Goal: Information Seeking & Learning: Learn about a topic

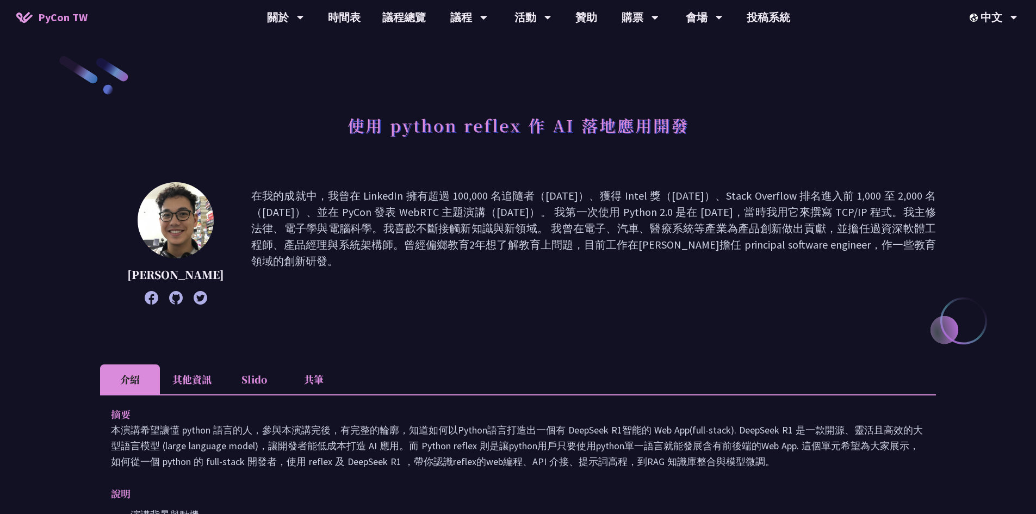
click at [275, 120] on div "使用 python reflex 作 AI 落地應用開發" at bounding box center [518, 137] width 836 height 57
click at [338, 17] on link "時間表" at bounding box center [344, 17] width 54 height 35
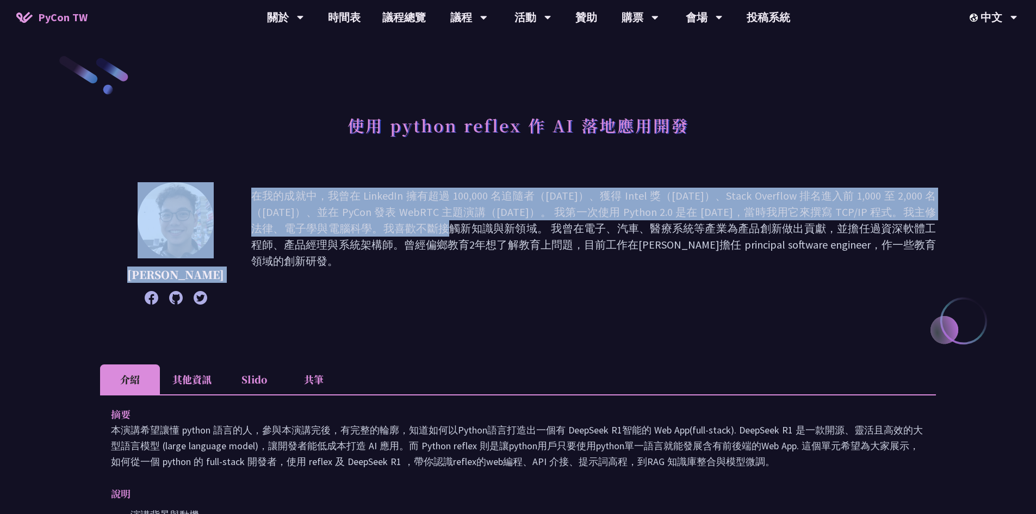
drag, startPoint x: 1036, startPoint y: 89, endPoint x: 998, endPoint y: 153, distance: 74.4
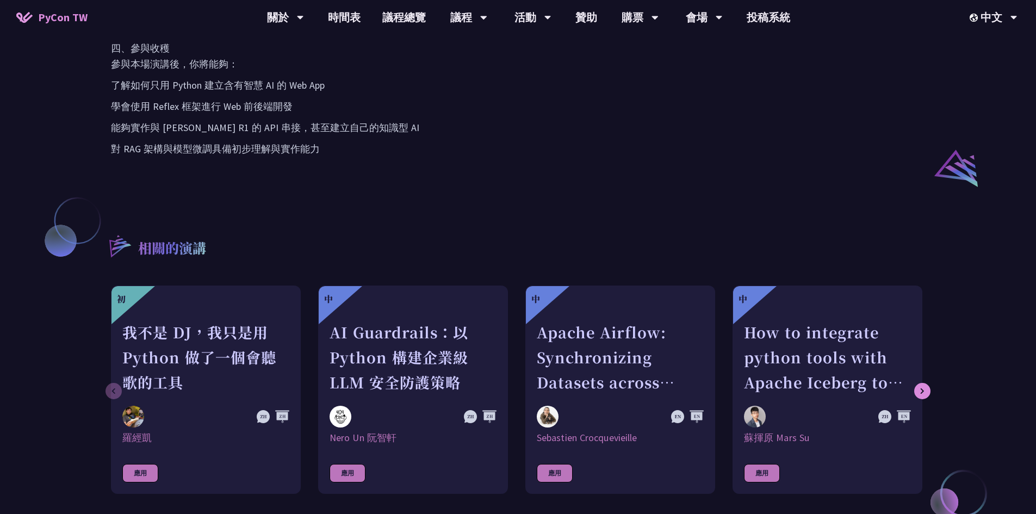
scroll to position [938, 0]
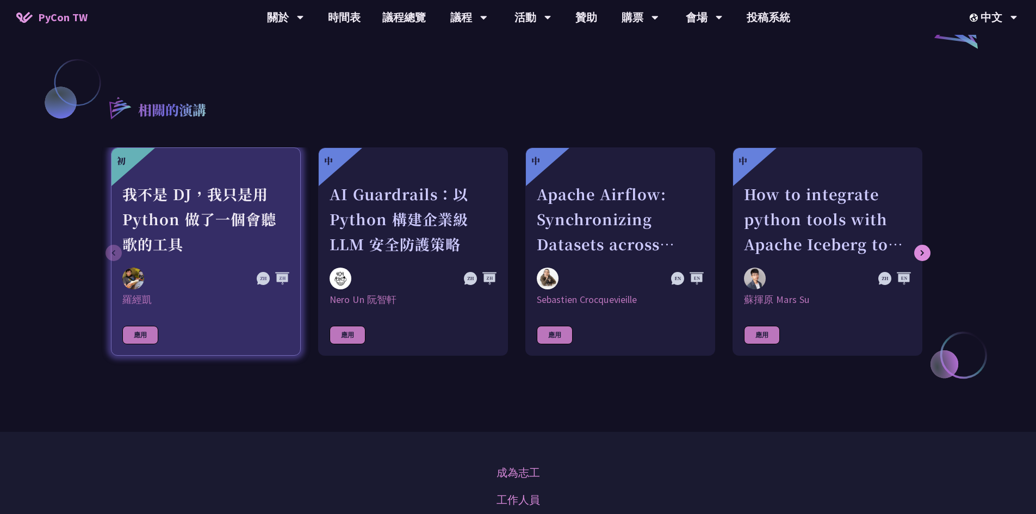
click at [196, 224] on div "我不是 DJ，我只是用 Python 做了一個會聽歌的工具" at bounding box center [205, 219] width 167 height 75
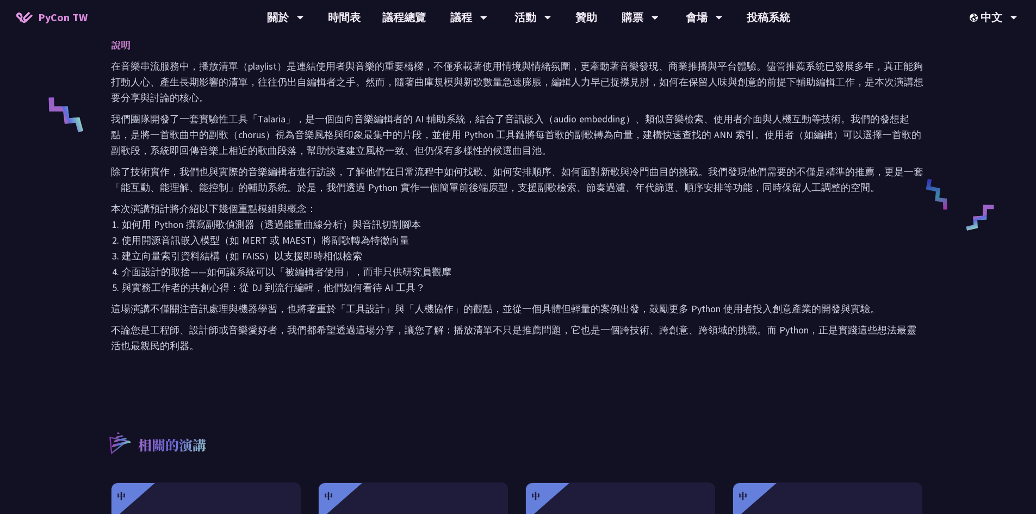
scroll to position [653, 0]
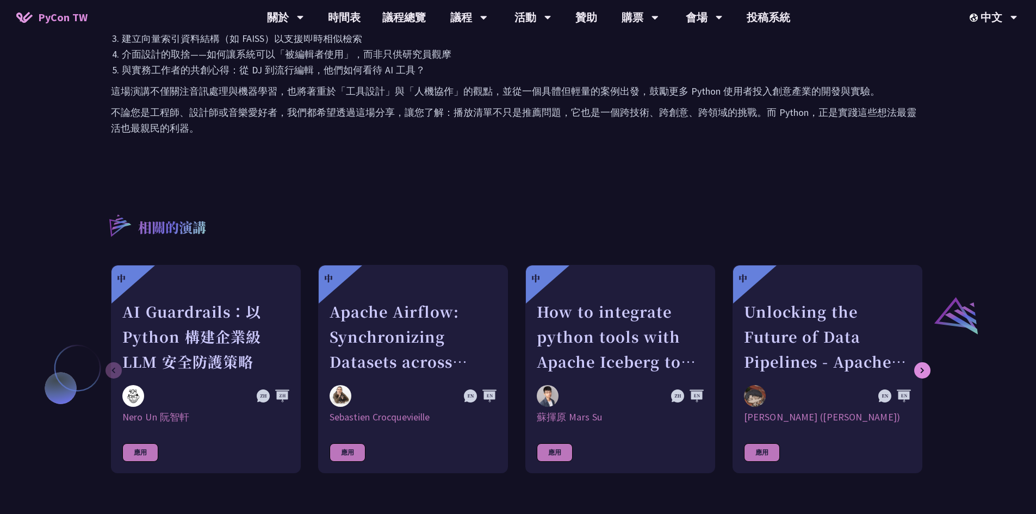
scroll to position [938, 0]
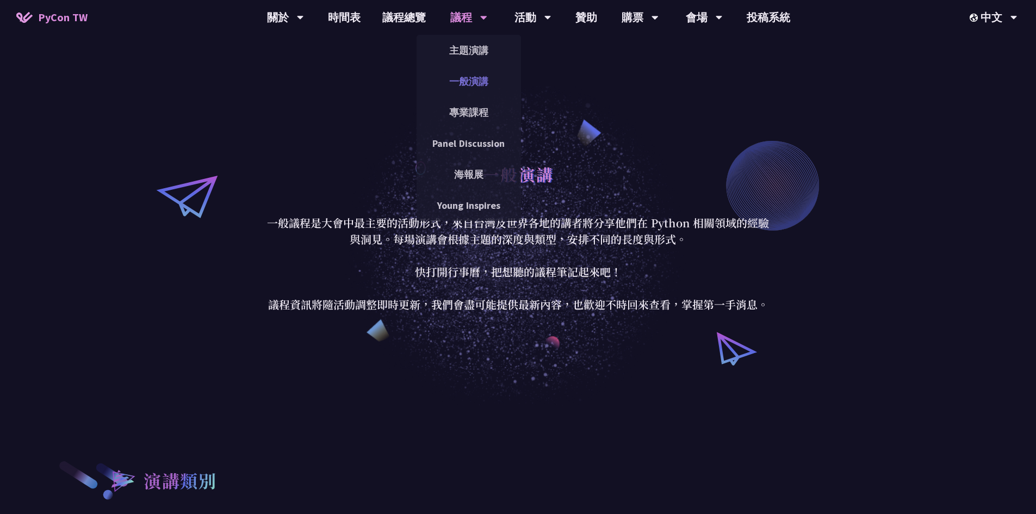
click at [469, 76] on link "一般演講" at bounding box center [469, 82] width 104 height 26
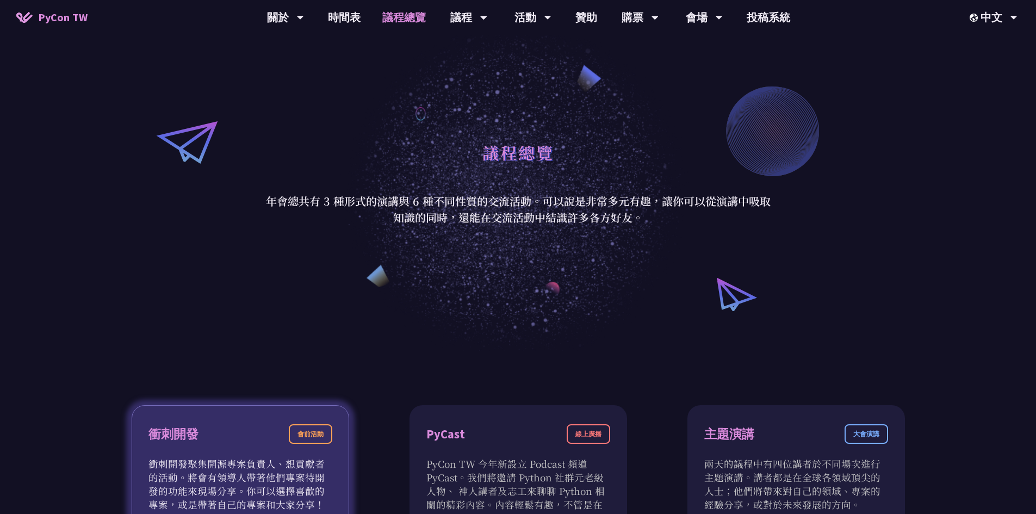
scroll to position [435, 0]
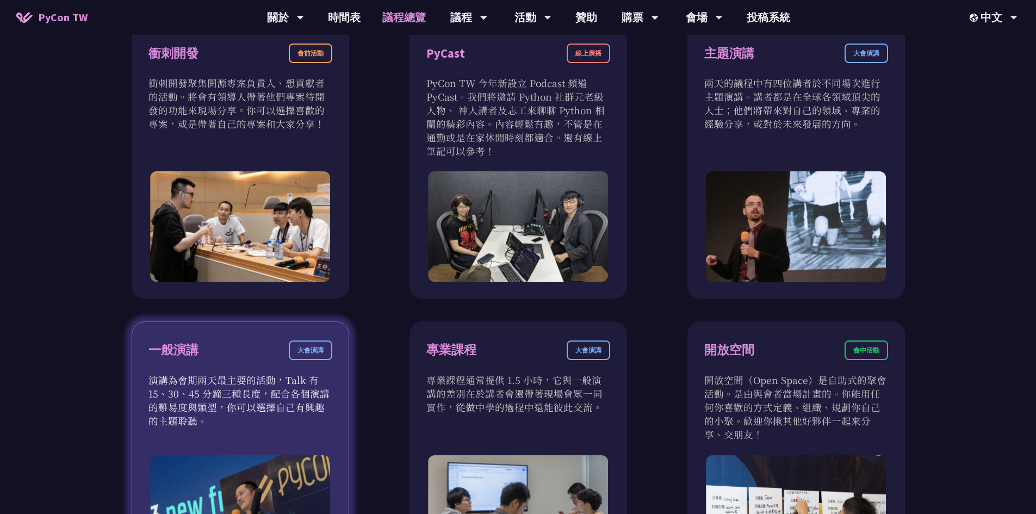
drag, startPoint x: 181, startPoint y: 350, endPoint x: 192, endPoint y: 358, distance: 14.4
click at [186, 356] on div "一般演講" at bounding box center [174, 350] width 50 height 19
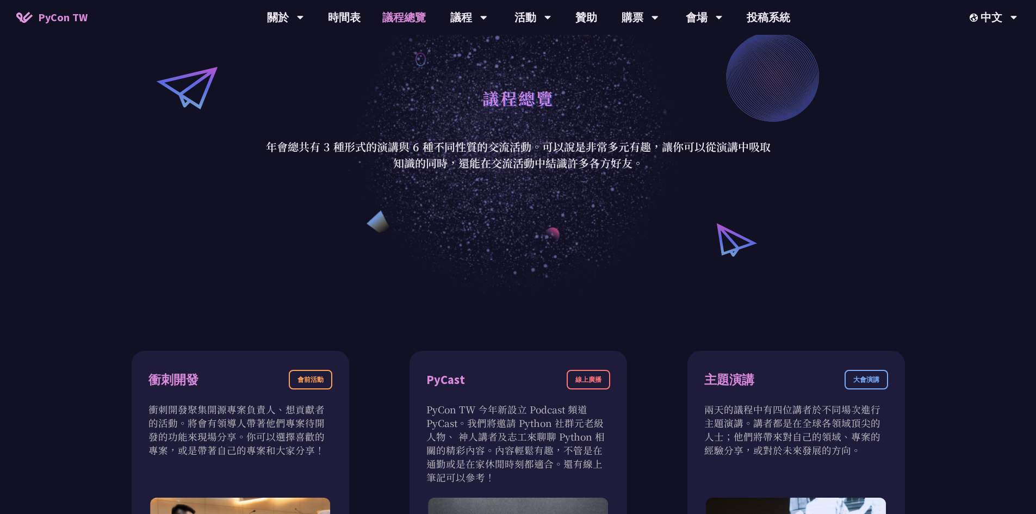
scroll to position [0, 0]
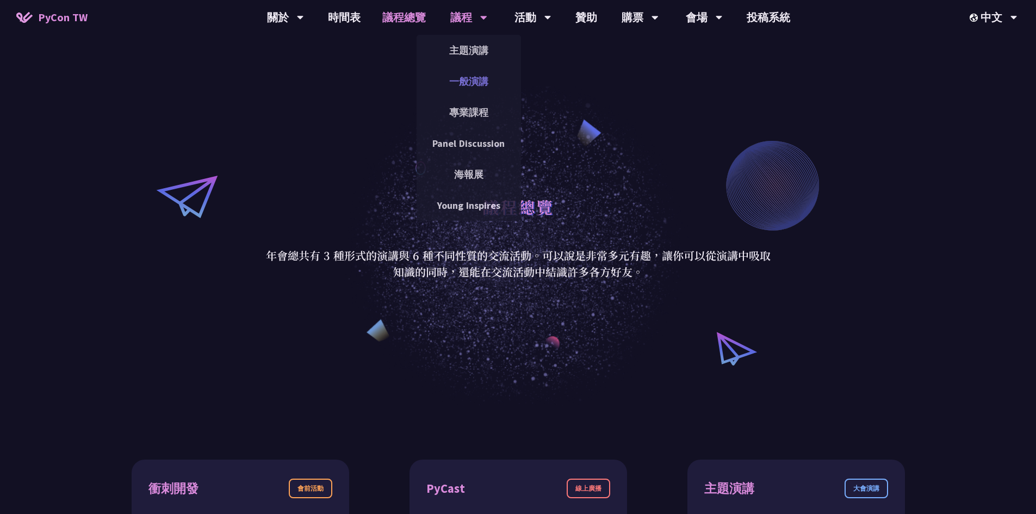
click at [472, 82] on link "一般演講" at bounding box center [469, 82] width 104 height 26
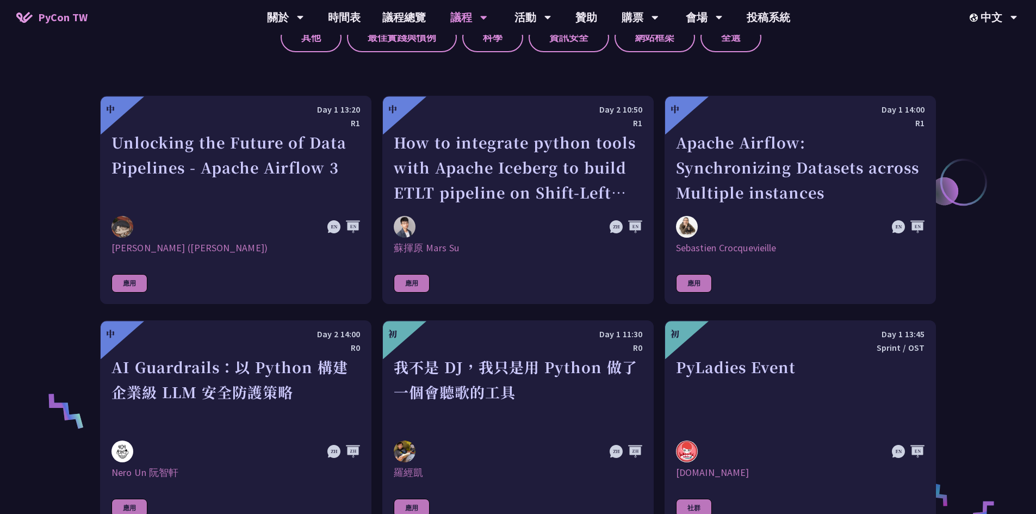
scroll to position [326, 0]
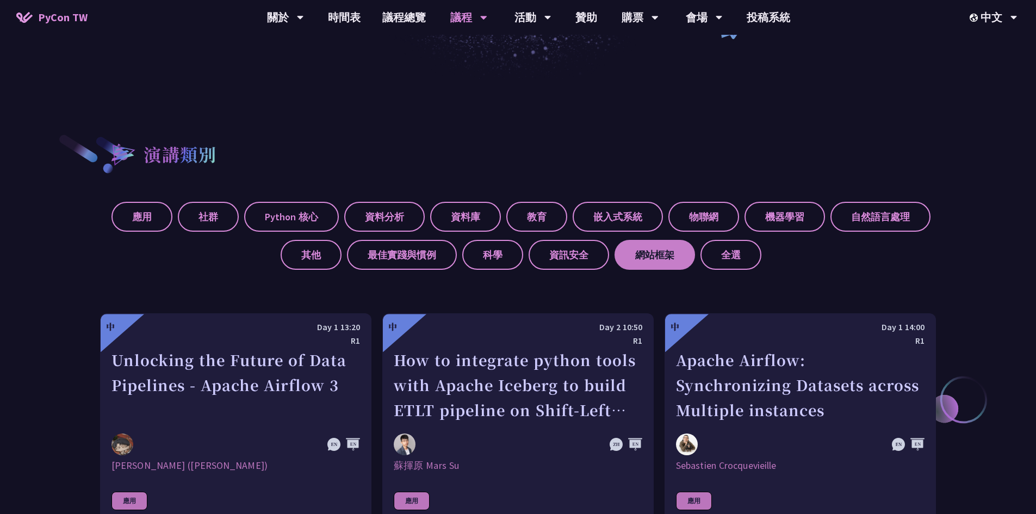
click at [652, 255] on label "網站框架" at bounding box center [655, 255] width 81 height 30
click at [0, 0] on input "網站框架" at bounding box center [0, 0] width 0 height 0
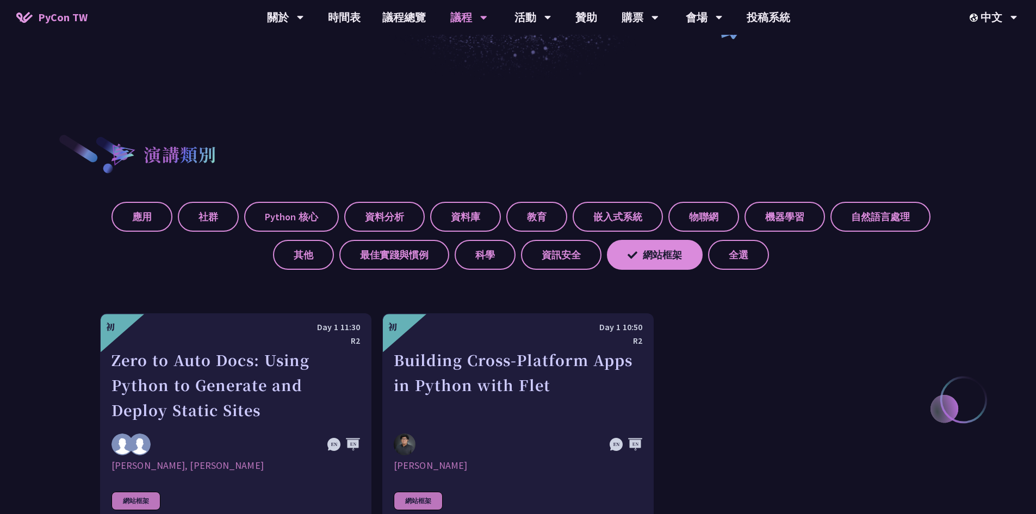
scroll to position [435, 0]
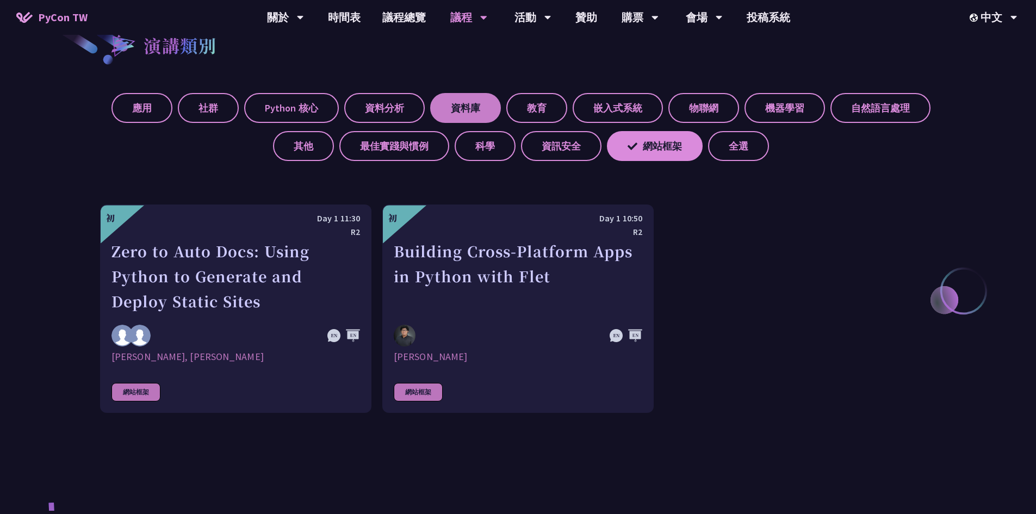
click at [471, 109] on label "資料庫" at bounding box center [465, 108] width 71 height 30
click at [0, 0] on input "資料庫" at bounding box center [0, 0] width 0 height 0
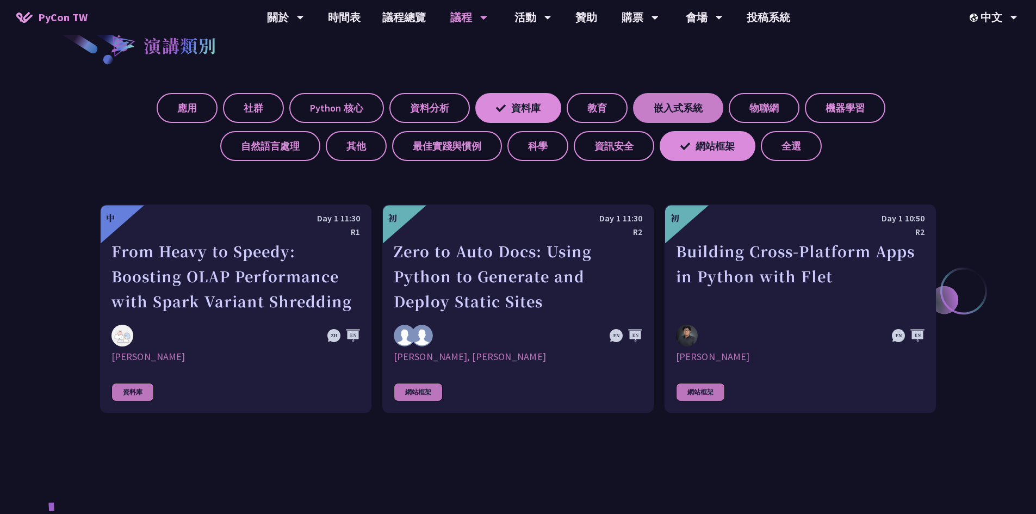
click at [682, 113] on label "嵌入式系統" at bounding box center [678, 108] width 90 height 30
click at [0, 0] on input "嵌入式系統" at bounding box center [0, 0] width 0 height 0
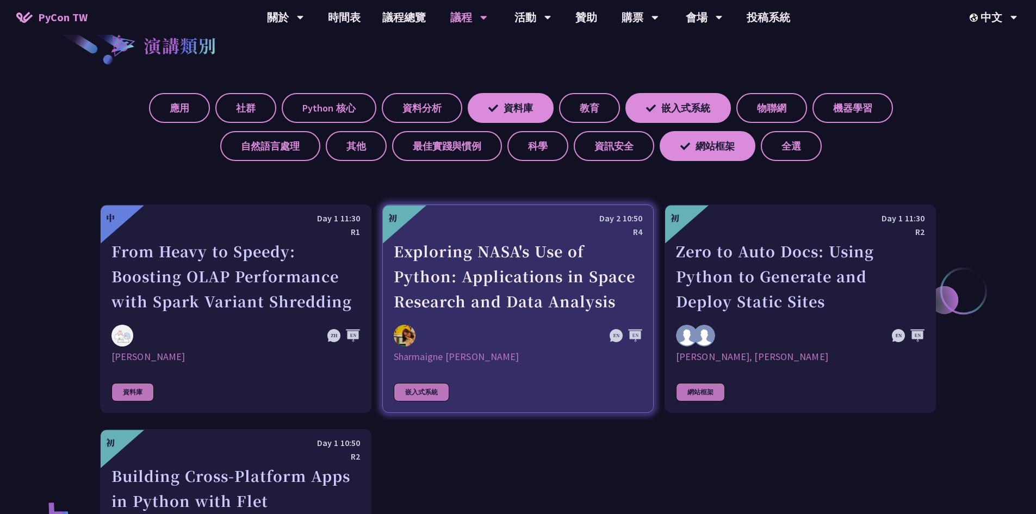
scroll to position [381, 0]
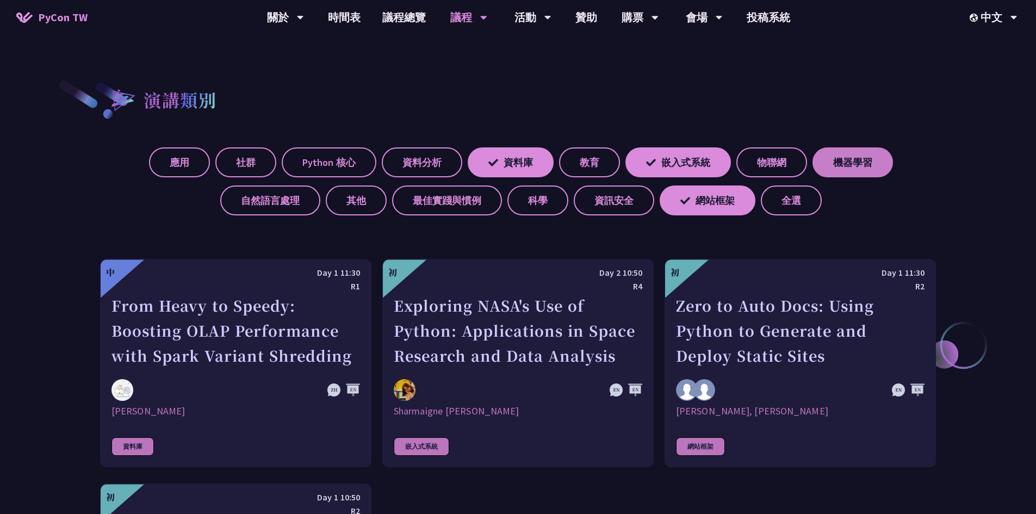
click at [846, 163] on label "機器學習" at bounding box center [853, 162] width 81 height 30
click at [0, 0] on input "機器學習" at bounding box center [0, 0] width 0 height 0
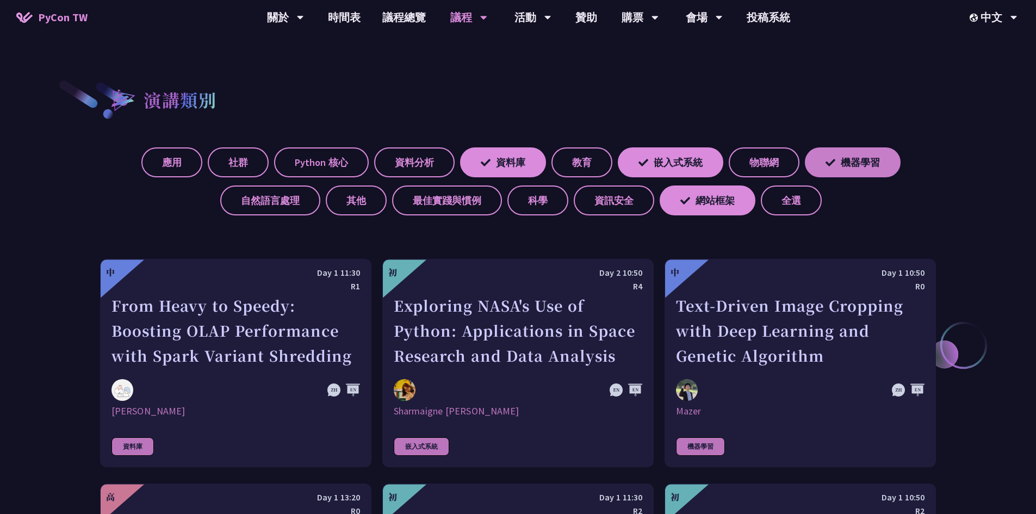
click at [844, 163] on label "機器學習" at bounding box center [853, 162] width 96 height 30
click at [0, 0] on input "機器學習" at bounding box center [0, 0] width 0 height 0
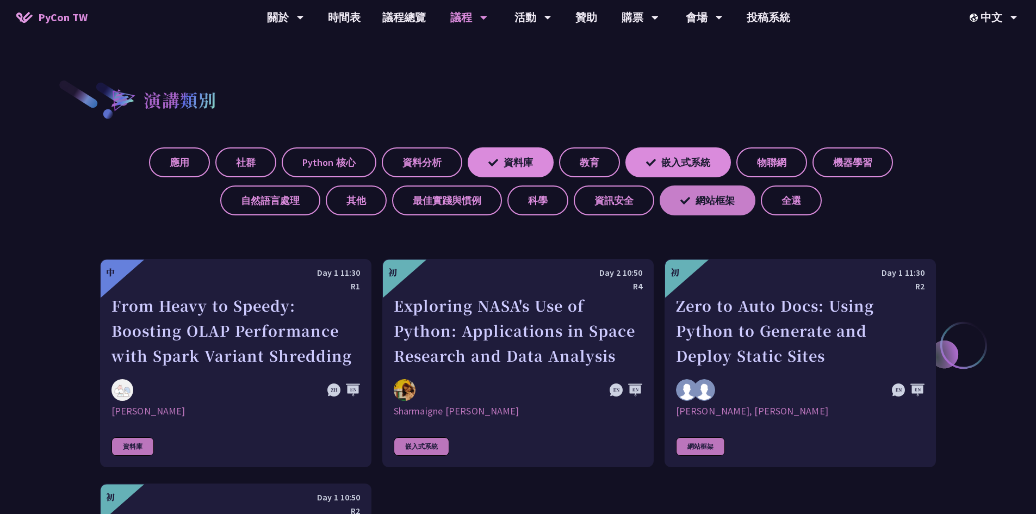
drag, startPoint x: 740, startPoint y: 196, endPoint x: 712, endPoint y: 195, distance: 28.3
click at [739, 196] on label "網站框架" at bounding box center [708, 200] width 96 height 30
click at [0, 0] on input "網站框架" at bounding box center [0, 0] width 0 height 0
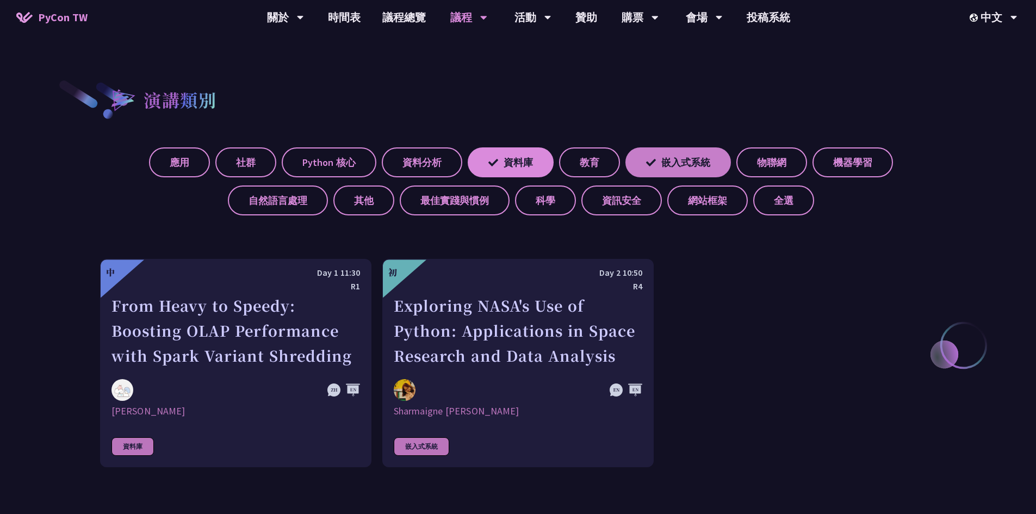
click at [689, 175] on label "嵌入式系統" at bounding box center [679, 162] width 106 height 30
click at [0, 0] on input "嵌入式系統" at bounding box center [0, 0] width 0 height 0
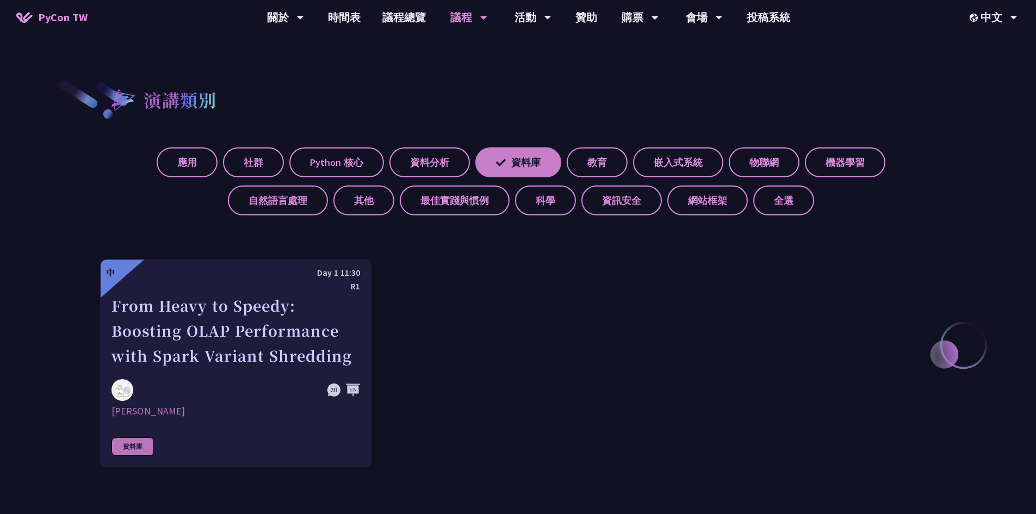
click at [535, 163] on label "資料庫" at bounding box center [518, 162] width 86 height 30
click at [0, 0] on input "資料庫" at bounding box center [0, 0] width 0 height 0
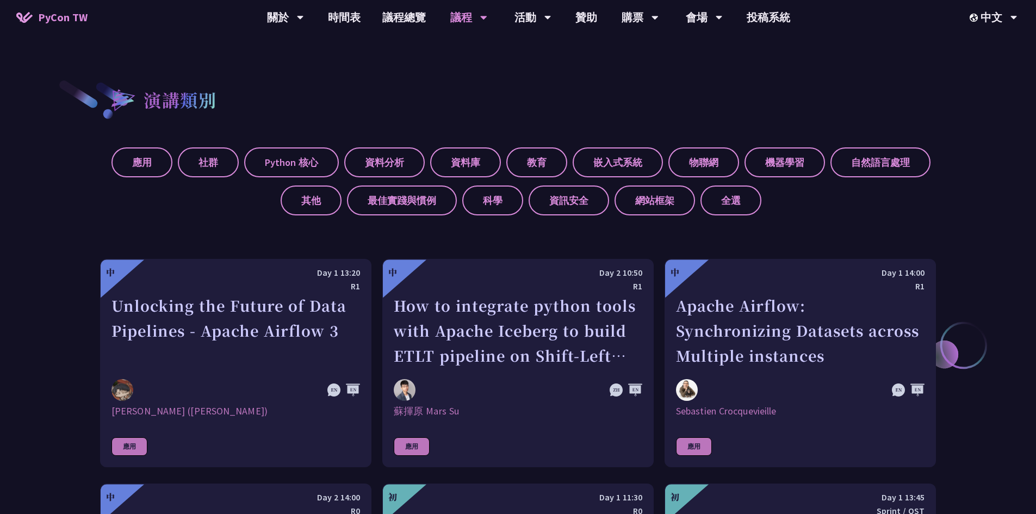
scroll to position [435, 0]
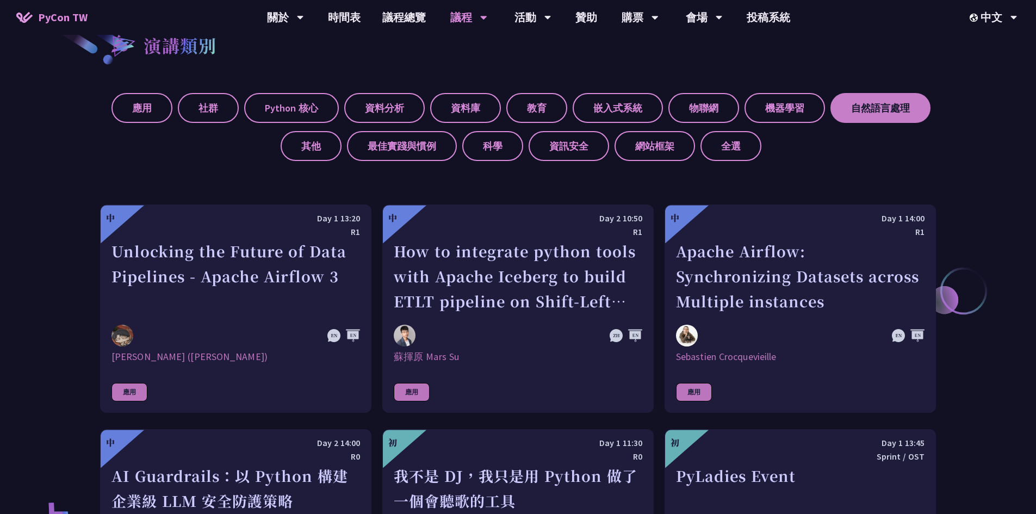
click at [874, 108] on label "自然語言處理" at bounding box center [881, 108] width 100 height 30
click at [0, 0] on input "自然語言處理" at bounding box center [0, 0] width 0 height 0
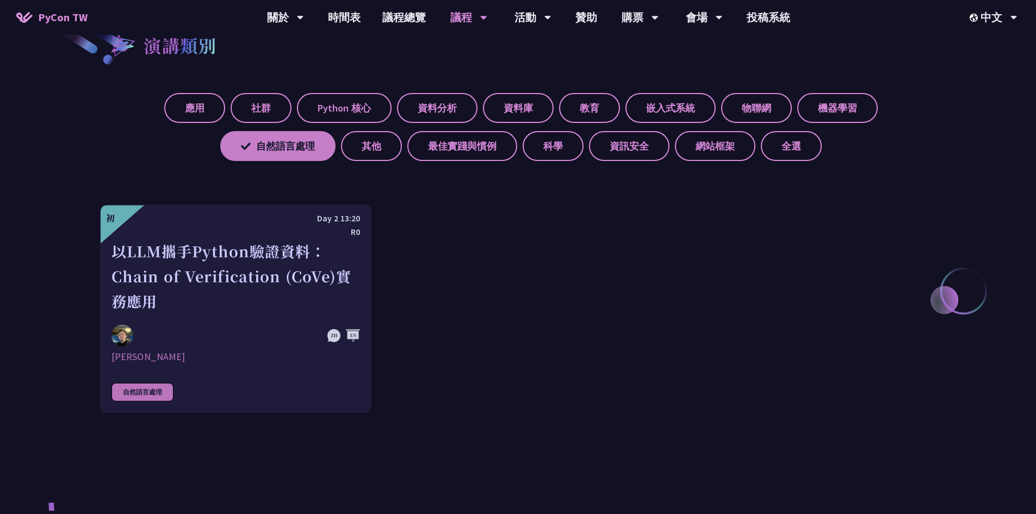
click at [874, 108] on label "機器學習" at bounding box center [837, 108] width 81 height 30
click at [0, 0] on input "機器學習" at bounding box center [0, 0] width 0 height 0
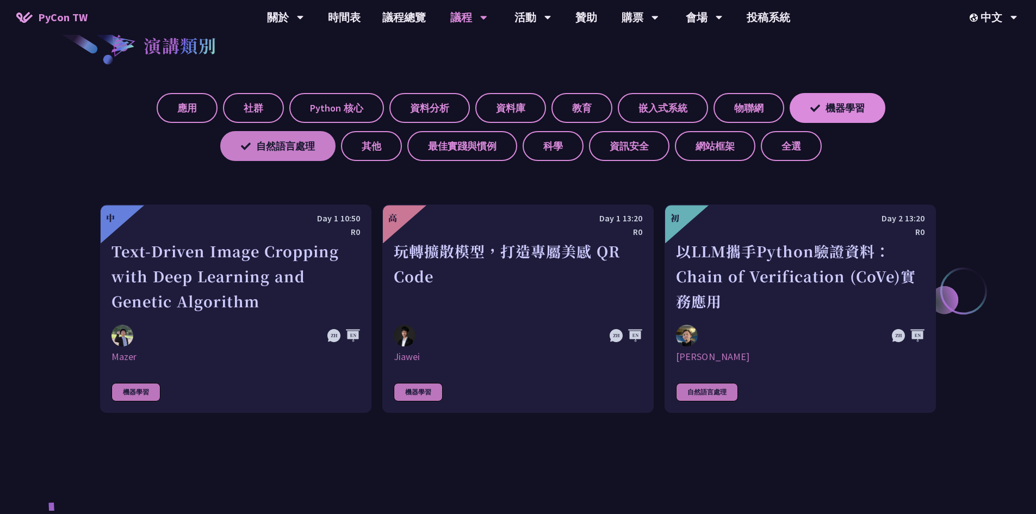
click at [278, 145] on label "自然語言處理" at bounding box center [277, 146] width 115 height 30
click at [0, 0] on input "自然語言處理" at bounding box center [0, 0] width 0 height 0
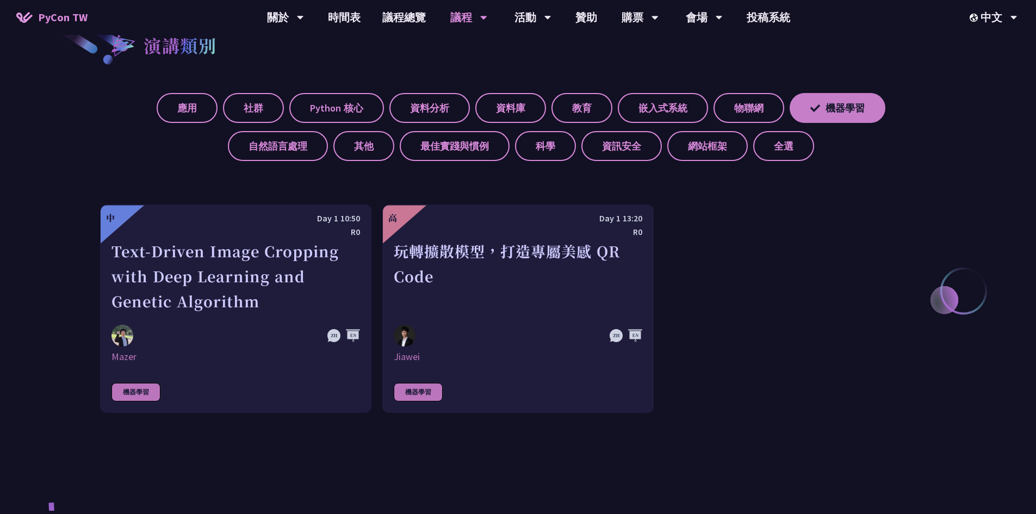
click at [842, 110] on label "機器學習" at bounding box center [838, 108] width 96 height 30
click at [0, 0] on input "機器學習" at bounding box center [0, 0] width 0 height 0
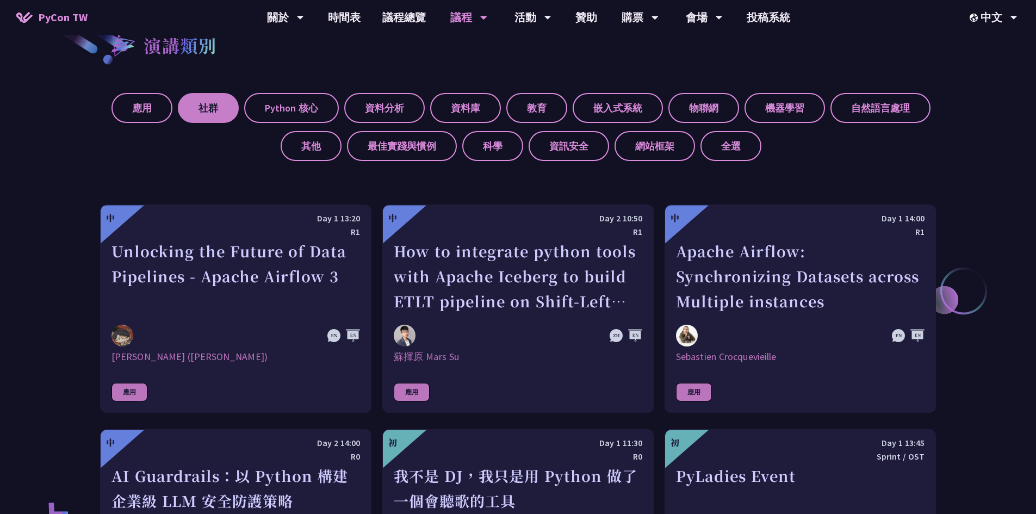
click at [211, 108] on label "社群" at bounding box center [208, 108] width 61 height 30
click at [0, 0] on input "社群" at bounding box center [0, 0] width 0 height 0
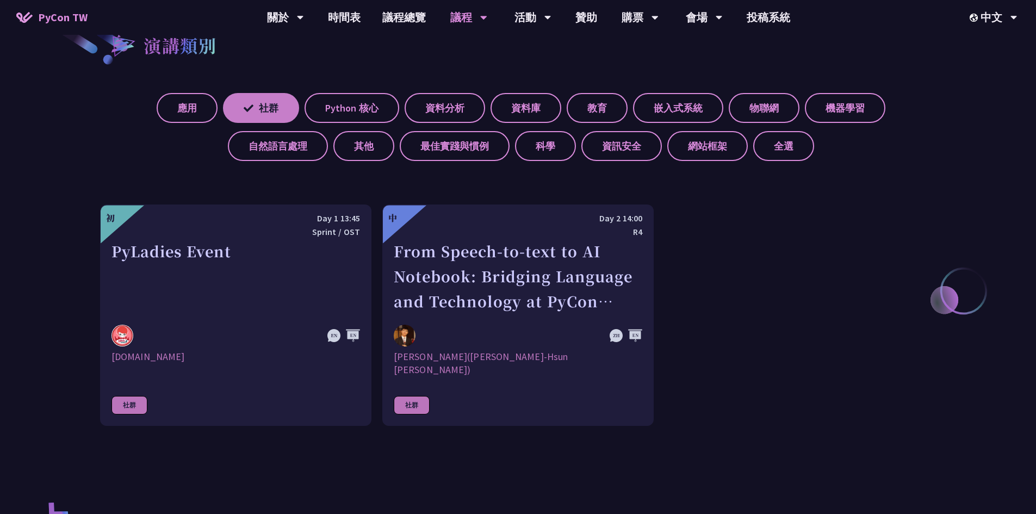
click at [255, 112] on label "社群" at bounding box center [261, 108] width 76 height 30
click at [0, 0] on input "社群" at bounding box center [0, 0] width 0 height 0
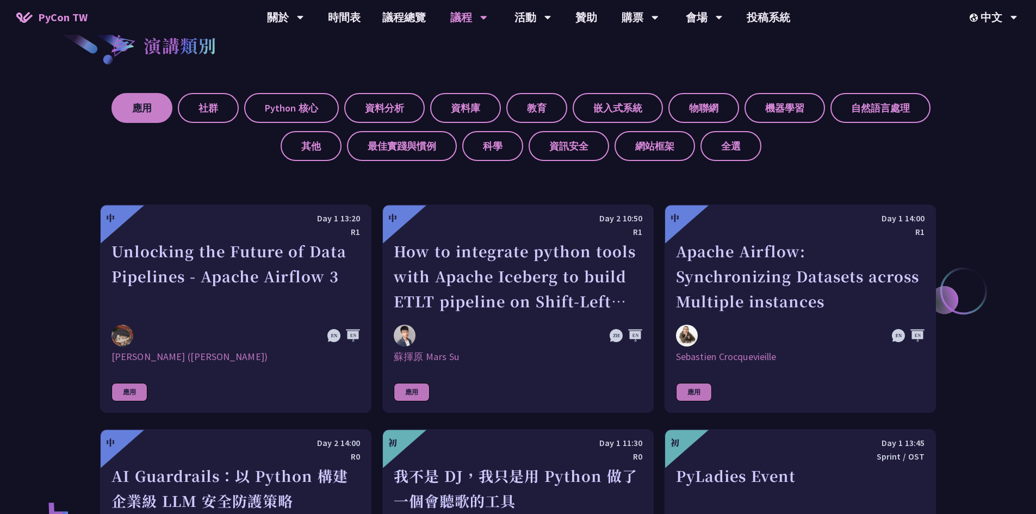
click at [149, 104] on label "應用" at bounding box center [142, 108] width 61 height 30
click at [0, 0] on input "應用" at bounding box center [0, 0] width 0 height 0
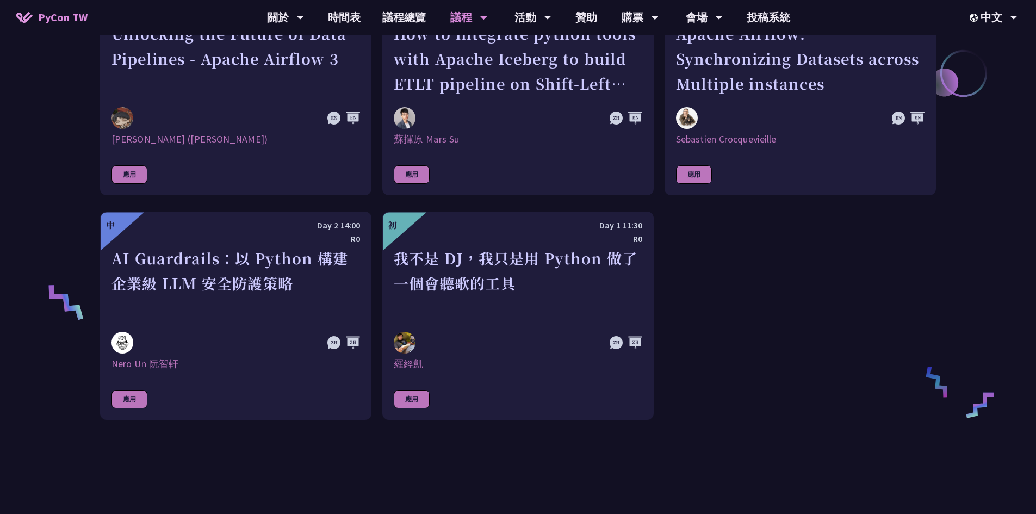
scroll to position [490, 0]
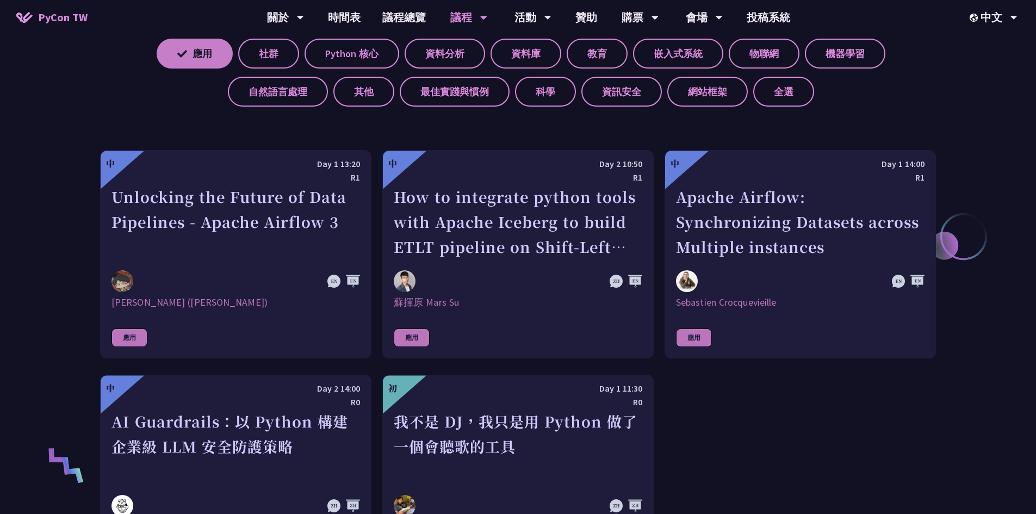
click at [182, 58] on icon at bounding box center [182, 54] width 10 height 10
click at [0, 0] on input "應用" at bounding box center [0, 0] width 0 height 0
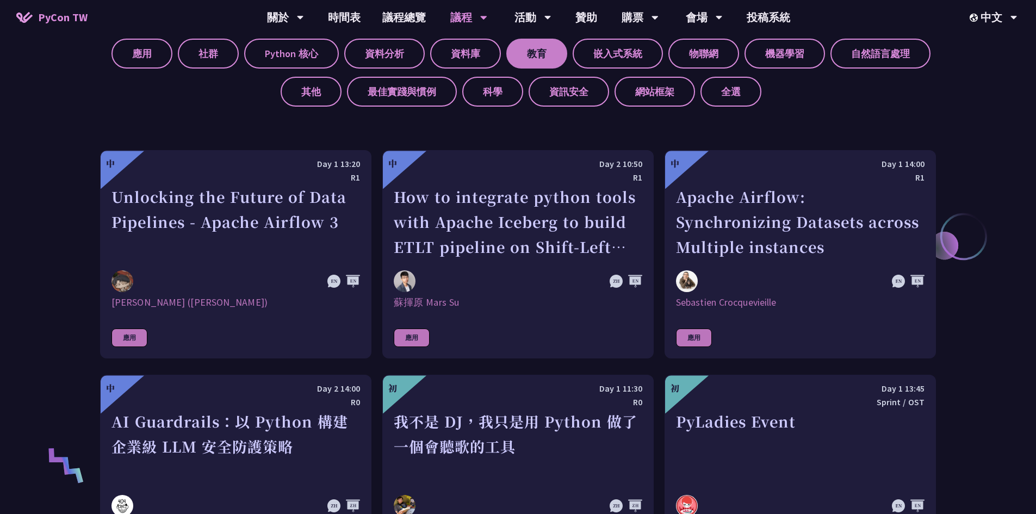
click at [541, 54] on label "教育" at bounding box center [536, 54] width 61 height 30
click at [0, 0] on input "教育" at bounding box center [0, 0] width 0 height 0
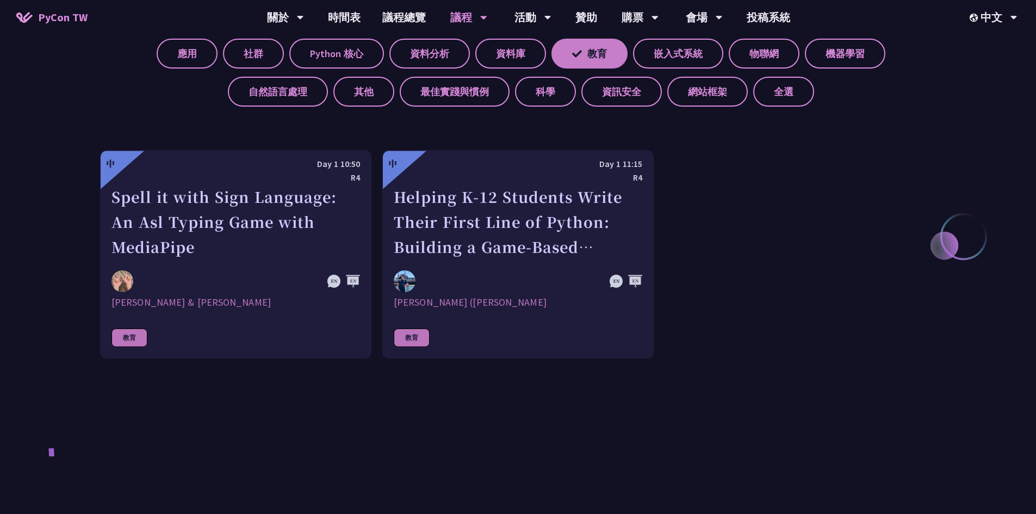
click at [580, 51] on label "教育" at bounding box center [590, 54] width 76 height 30
click at [0, 0] on input "教育" at bounding box center [0, 0] width 0 height 0
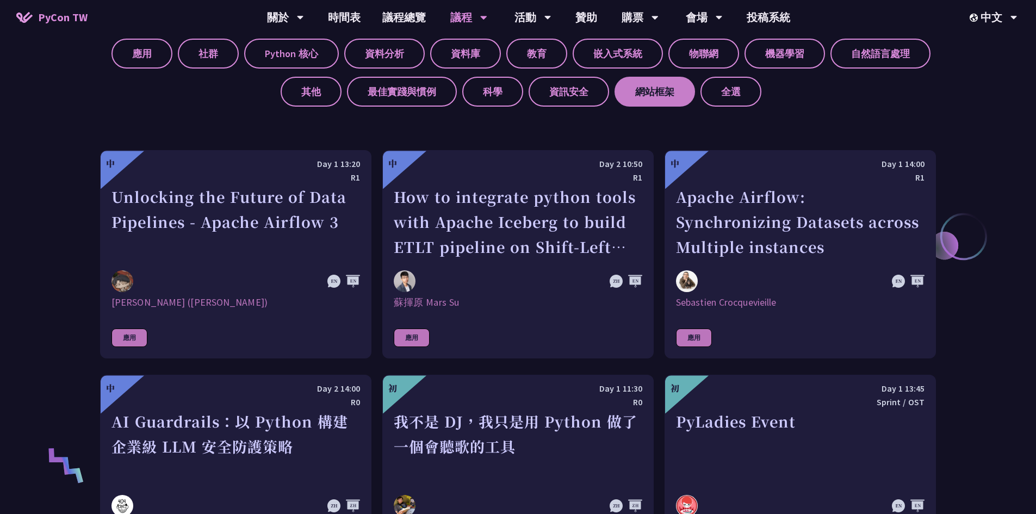
click at [676, 89] on label "網站框架" at bounding box center [655, 92] width 81 height 30
click at [0, 0] on input "網站框架" at bounding box center [0, 0] width 0 height 0
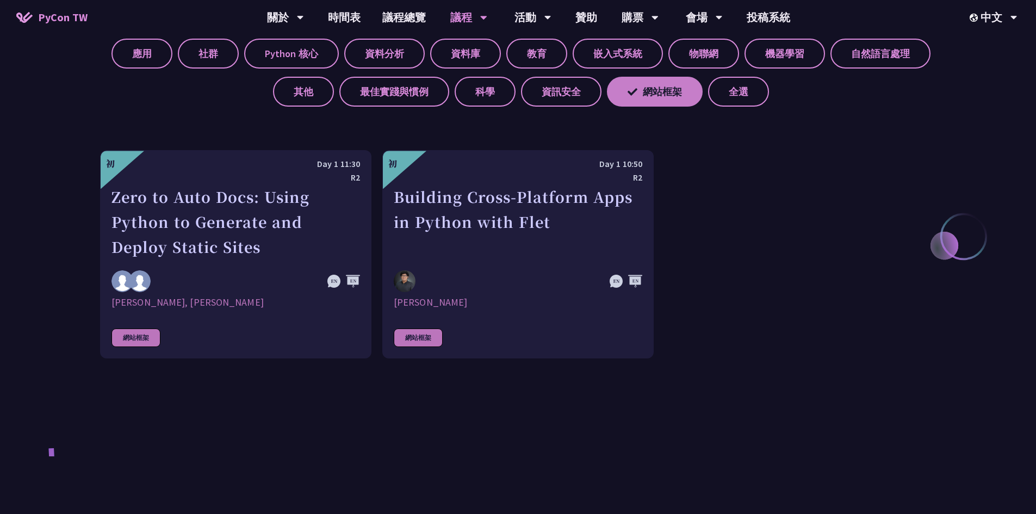
click at [654, 97] on label "網站框架" at bounding box center [655, 92] width 96 height 30
click at [0, 0] on input "網站框架" at bounding box center [0, 0] width 0 height 0
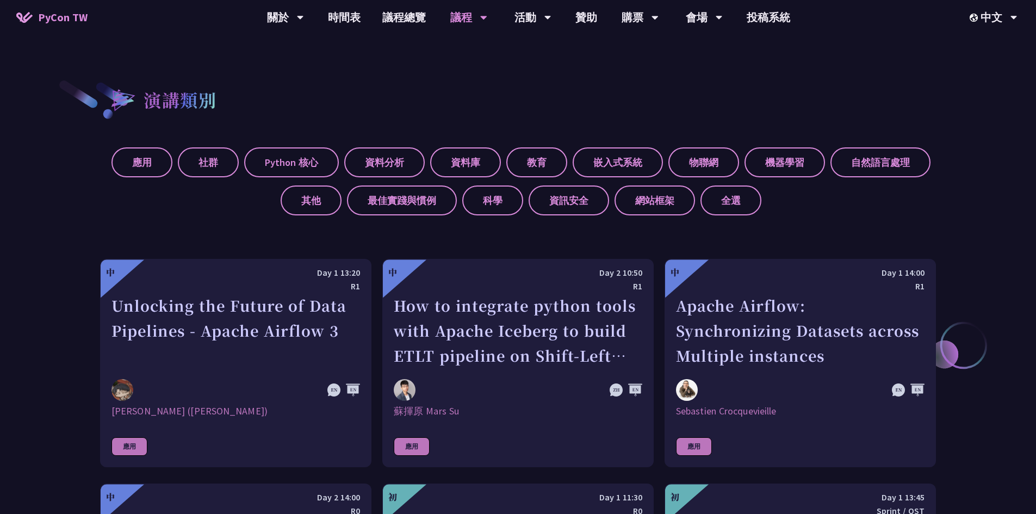
scroll to position [272, 0]
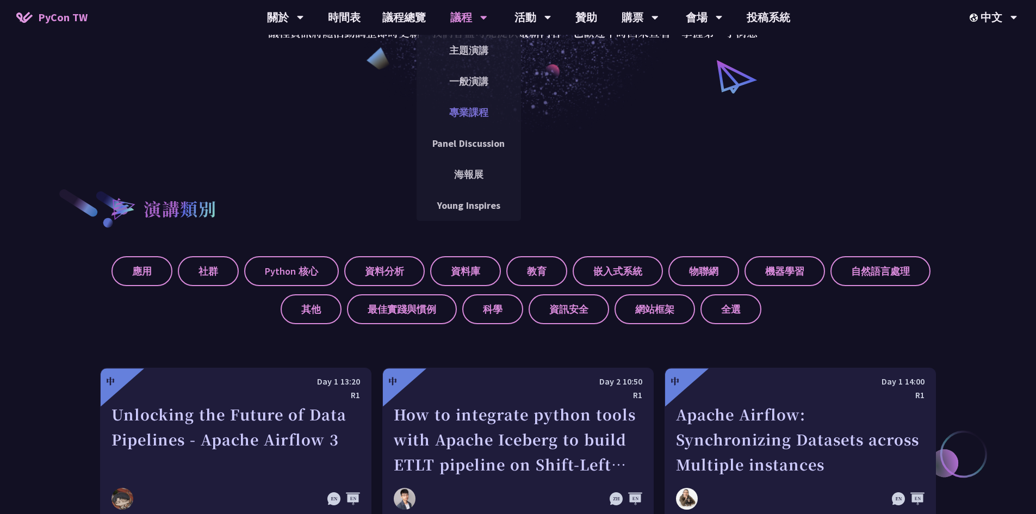
click at [482, 114] on link "專業課程" at bounding box center [469, 113] width 104 height 26
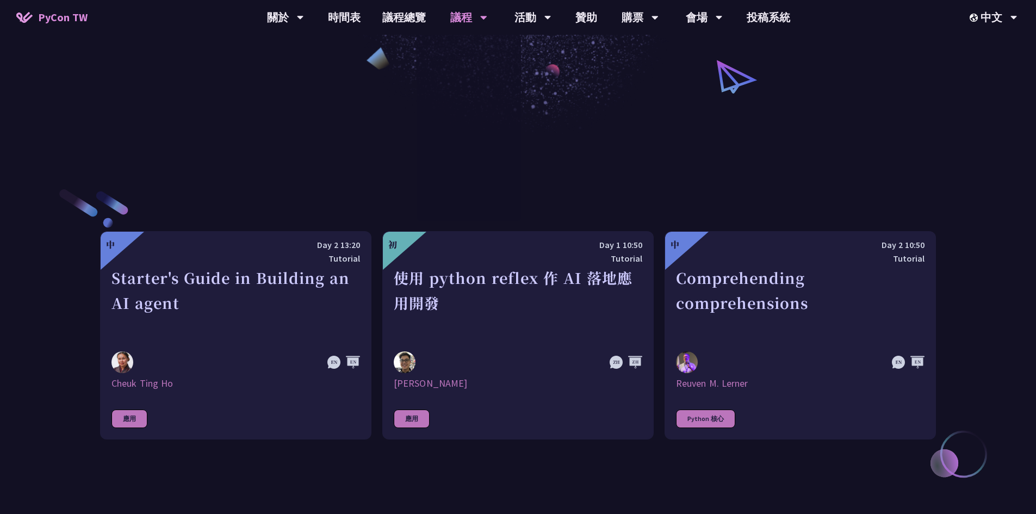
scroll to position [381, 0]
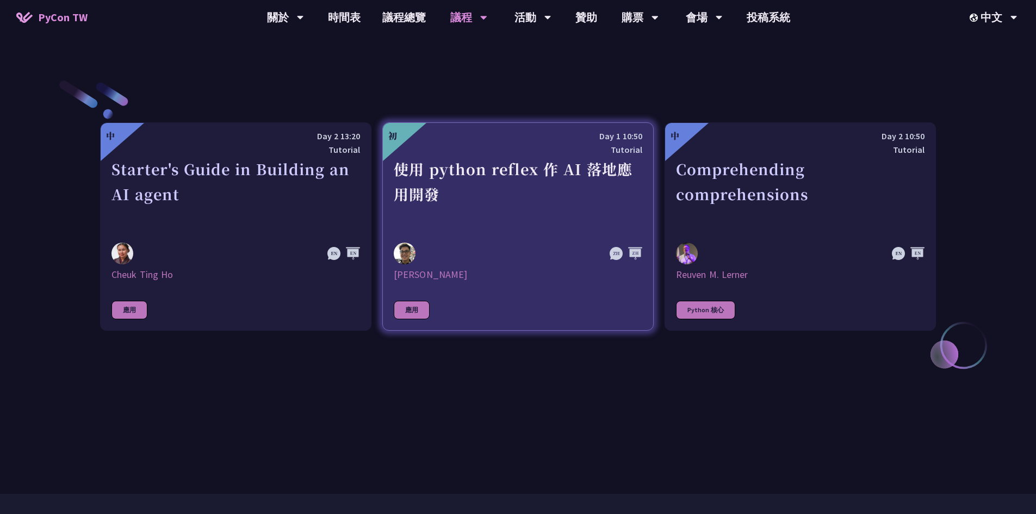
click at [477, 202] on div "使用 python reflex 作 AI 落地應用開發" at bounding box center [518, 194] width 249 height 75
